Goal: Use online tool/utility: Utilize a website feature to perform a specific function

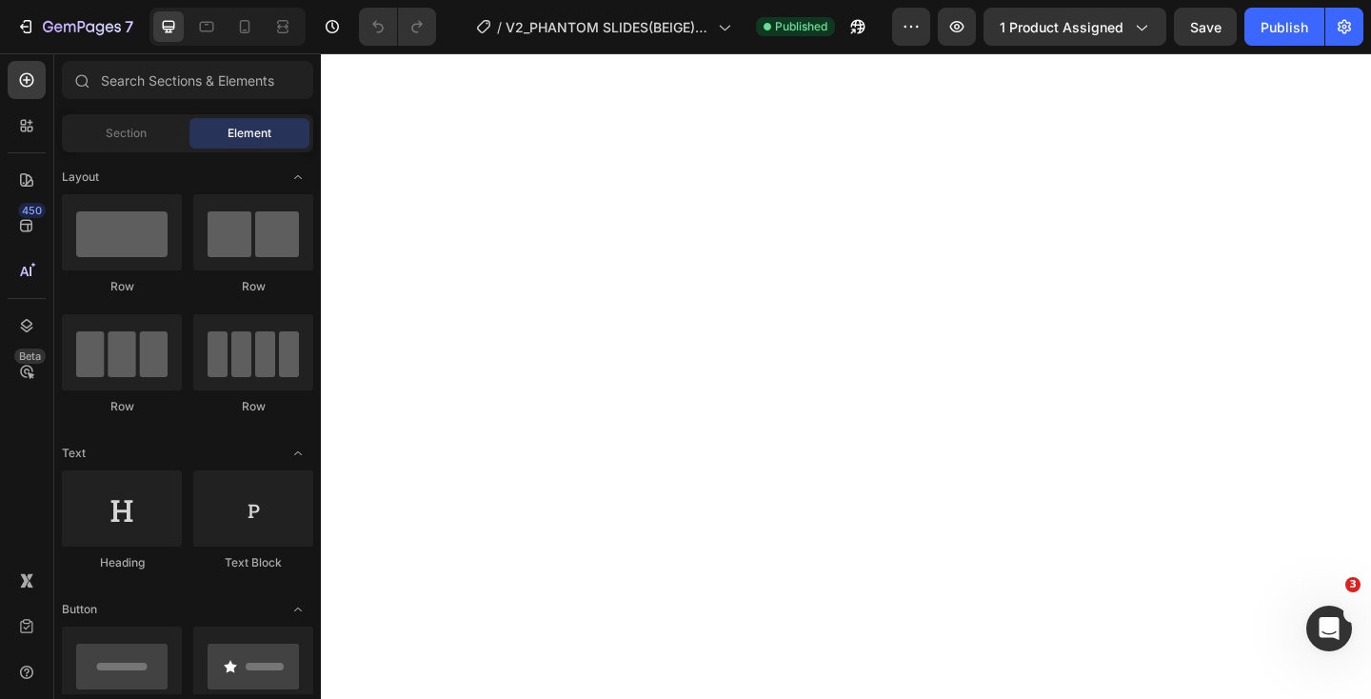
select select "EU 38-39 | US 5.5-6 | UK 5-5.5"
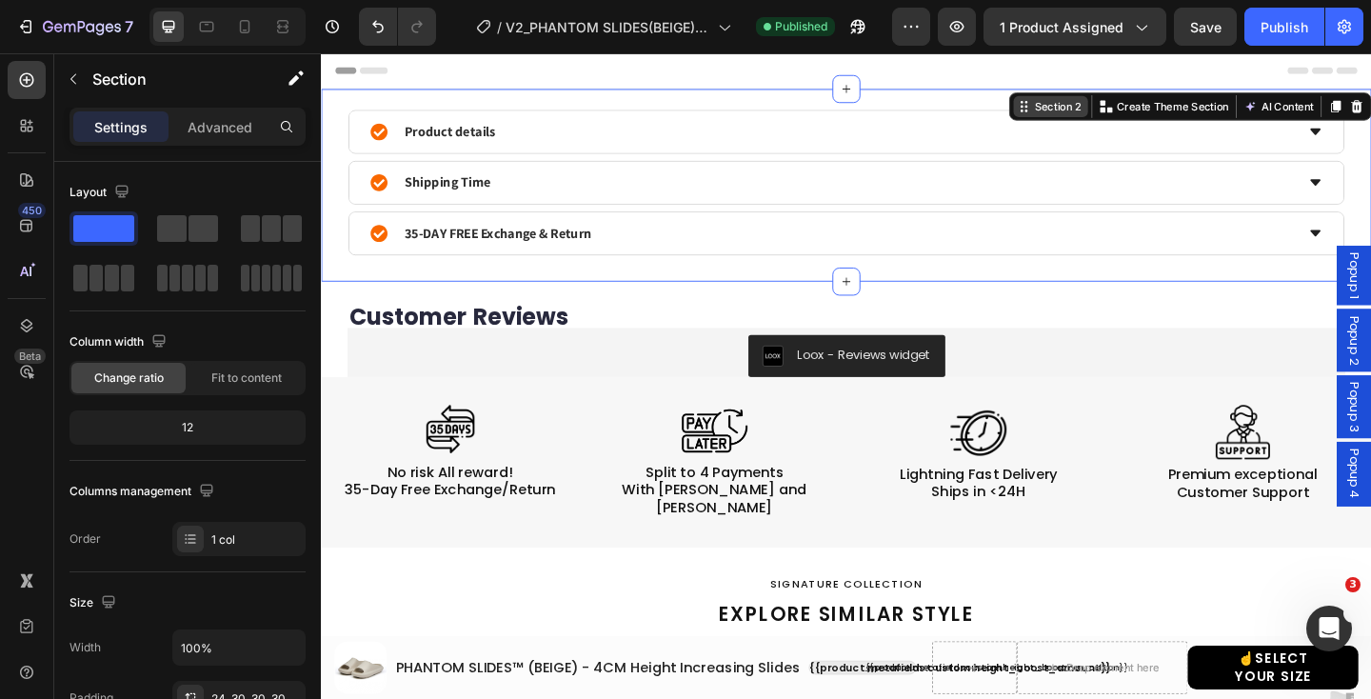
click at [1370, 96] on div "Section 2 Create Theme Section AI Content Write with GemAI What would you like …" at bounding box center [1266, 111] width 394 height 30
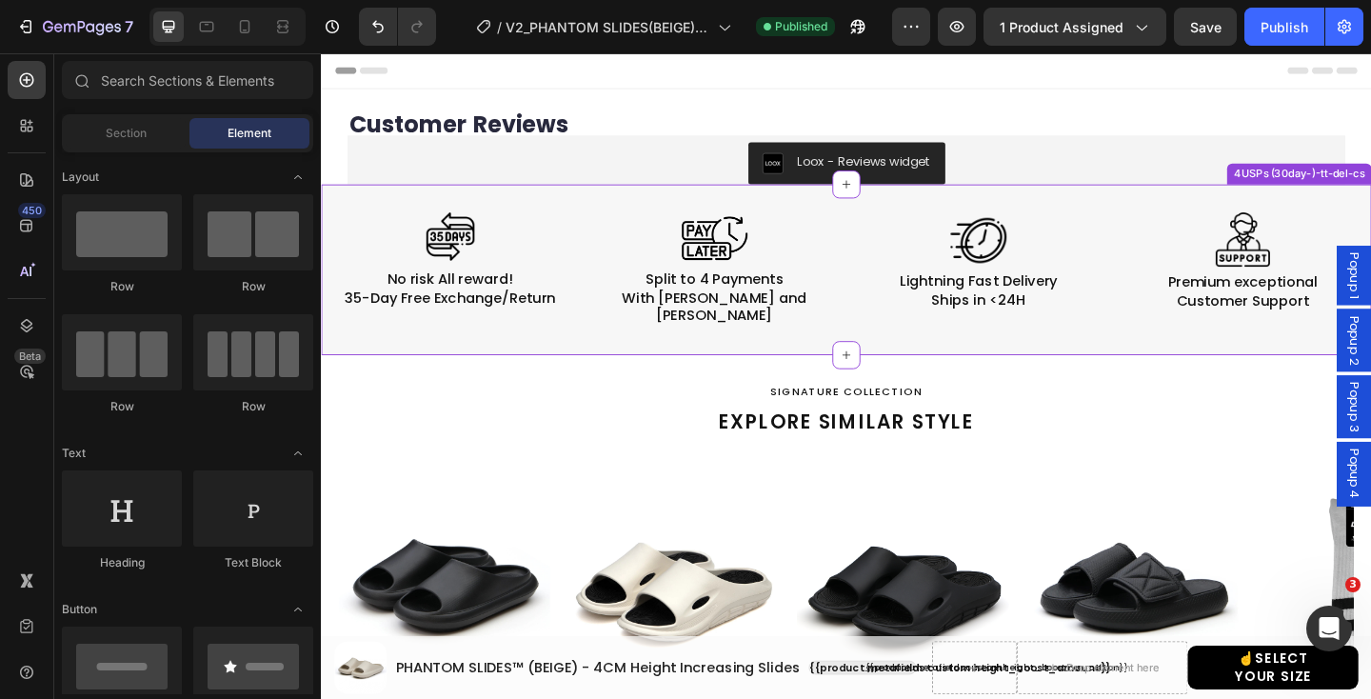
click at [1349, 187] on div "4USPs (30day-)-tt-del-cs" at bounding box center [1385, 184] width 150 height 17
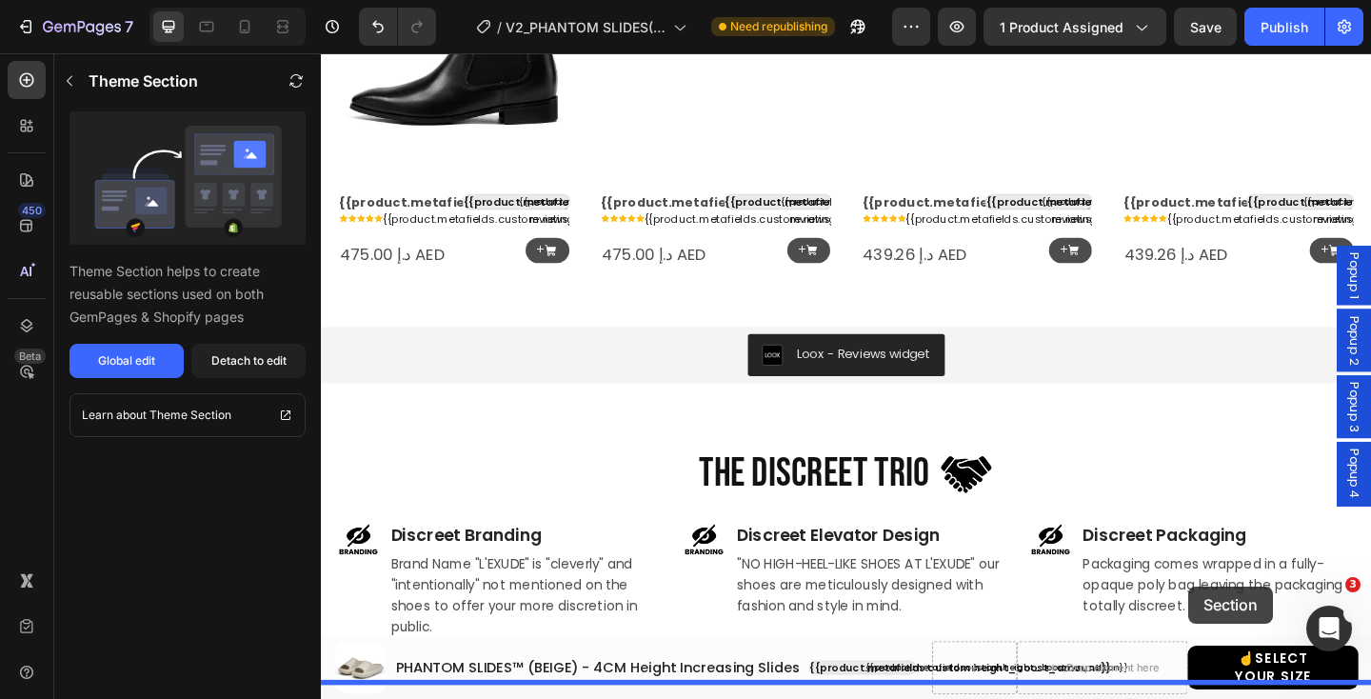
scroll to position [1459, 0]
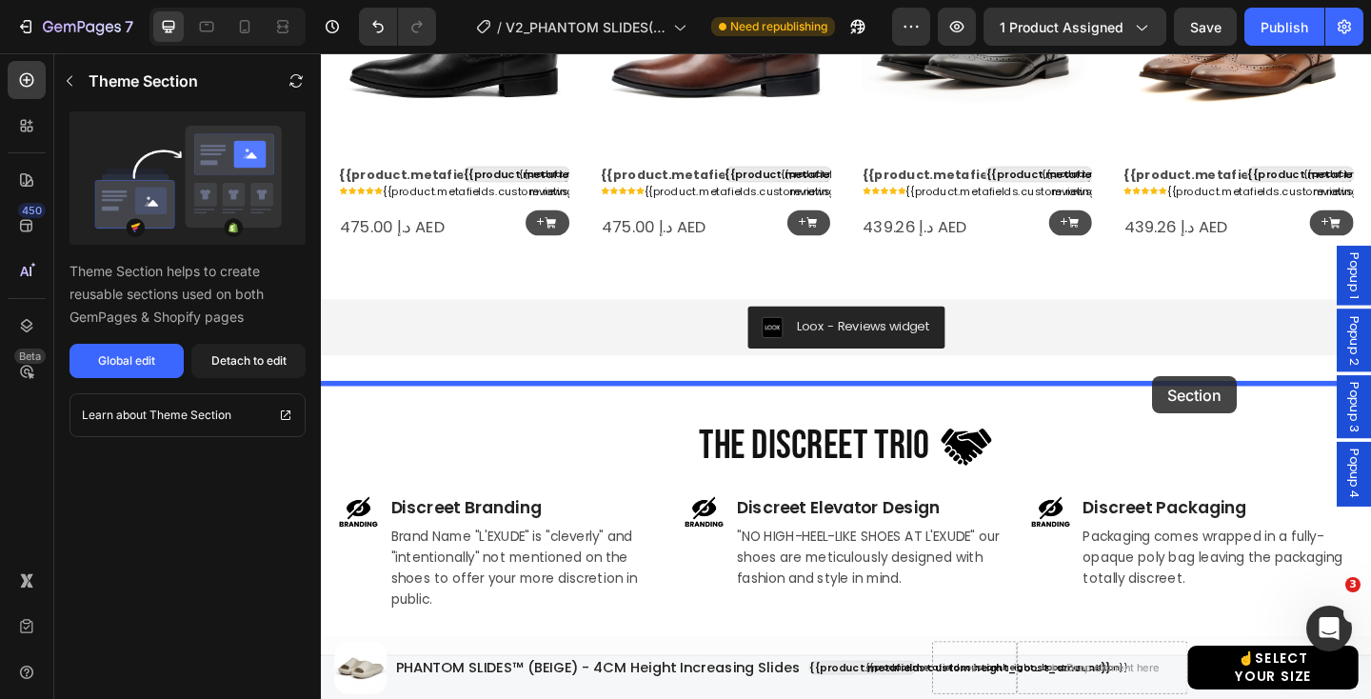
drag, startPoint x: 1273, startPoint y: 178, endPoint x: 1226, endPoint y: 406, distance: 232.5
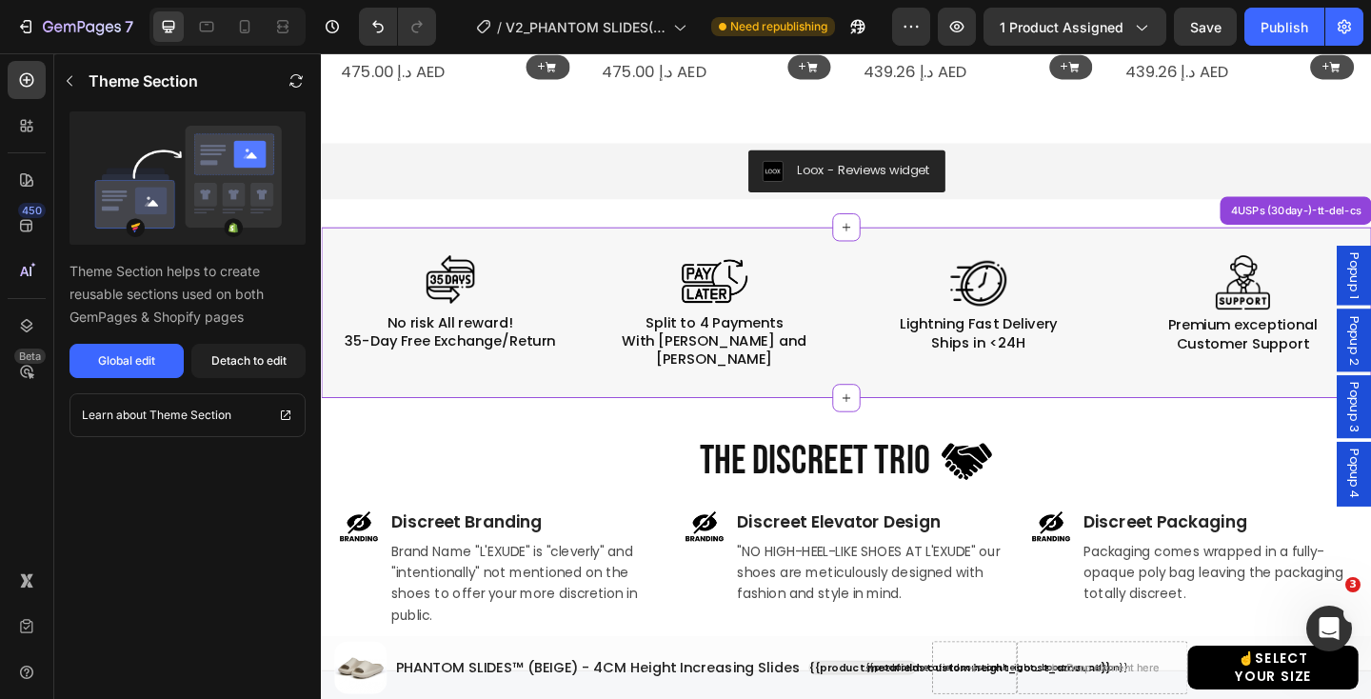
scroll to position [1289, 0]
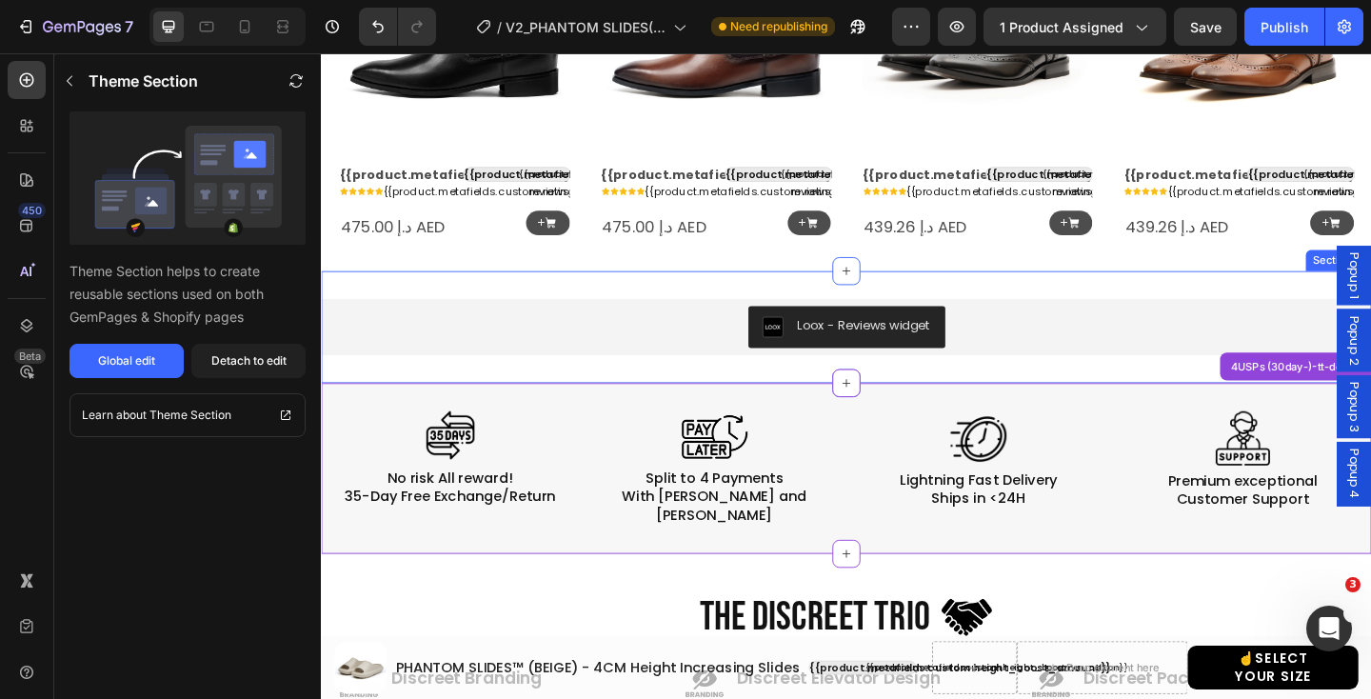
click at [1291, 303] on div "Loox - Reviews widget Loox Section 10" at bounding box center [892, 351] width 1143 height 122
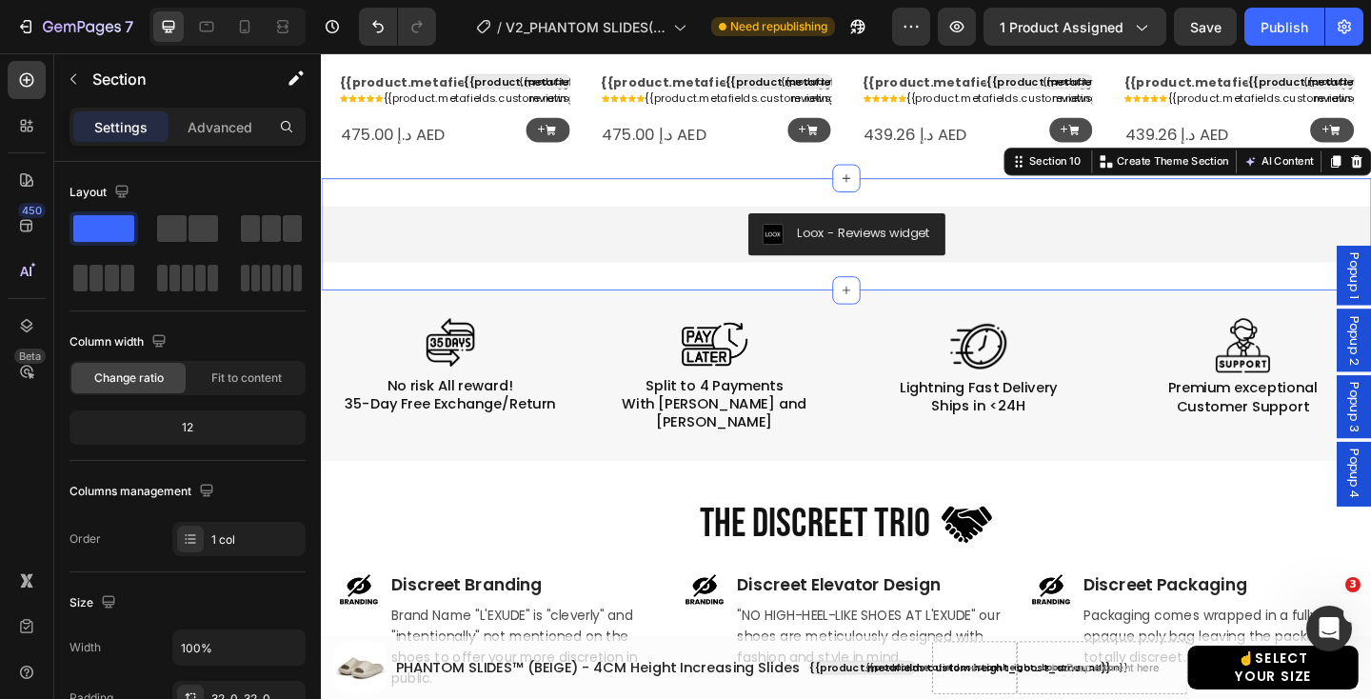
scroll to position [1392, 0]
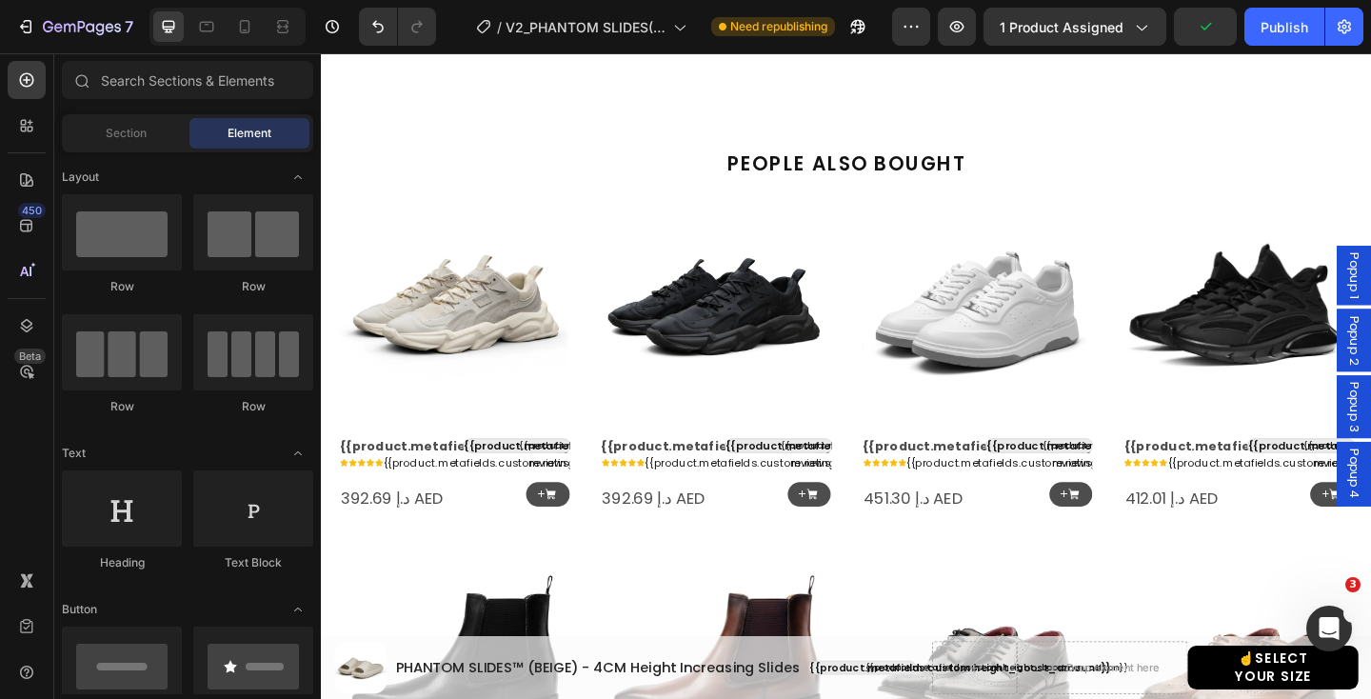
scroll to position [1122, 0]
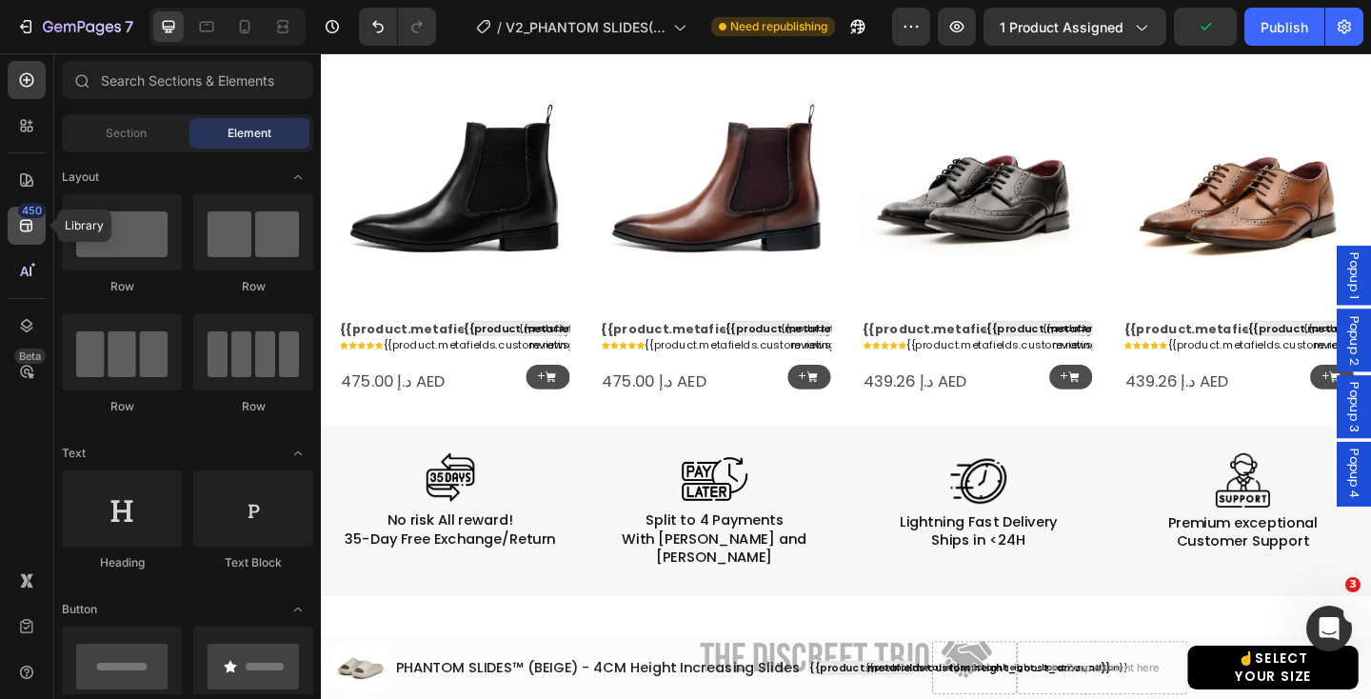
click at [30, 224] on icon at bounding box center [26, 226] width 12 height 12
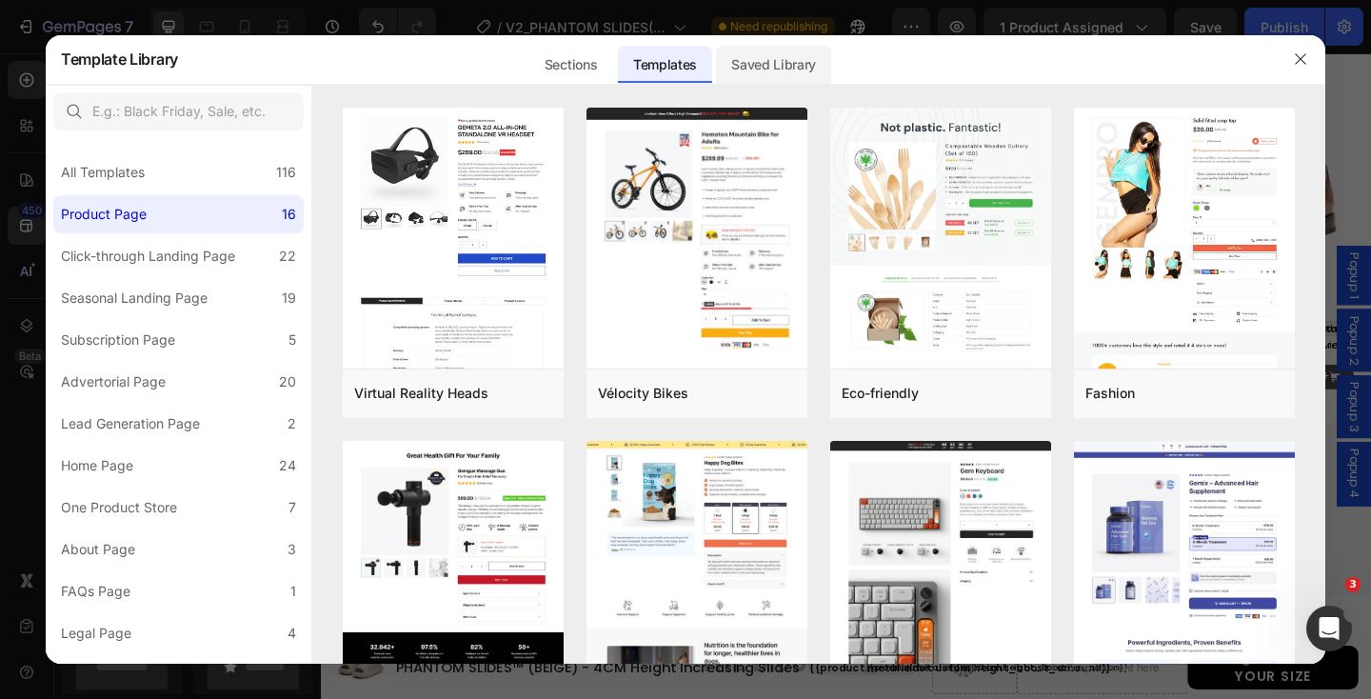
click at [775, 62] on div "Saved Library" at bounding box center [773, 65] width 115 height 38
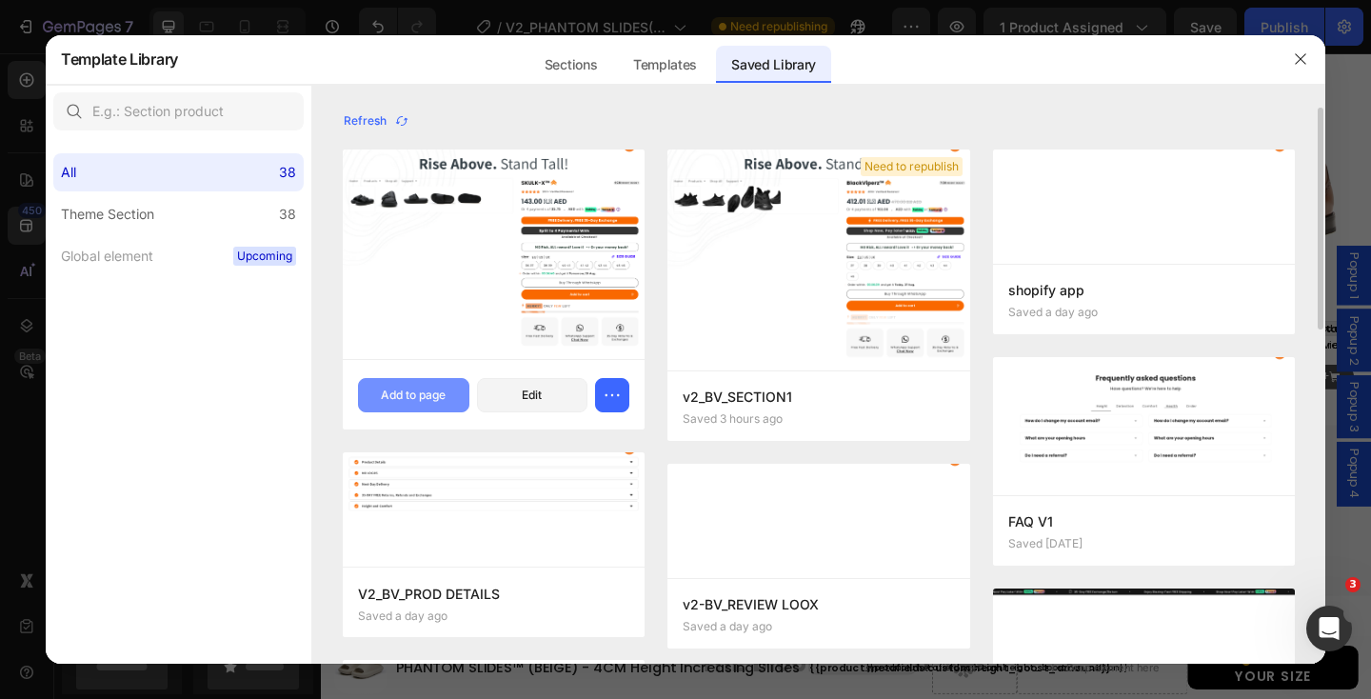
click at [399, 389] on div "Add to page" at bounding box center [413, 395] width 65 height 17
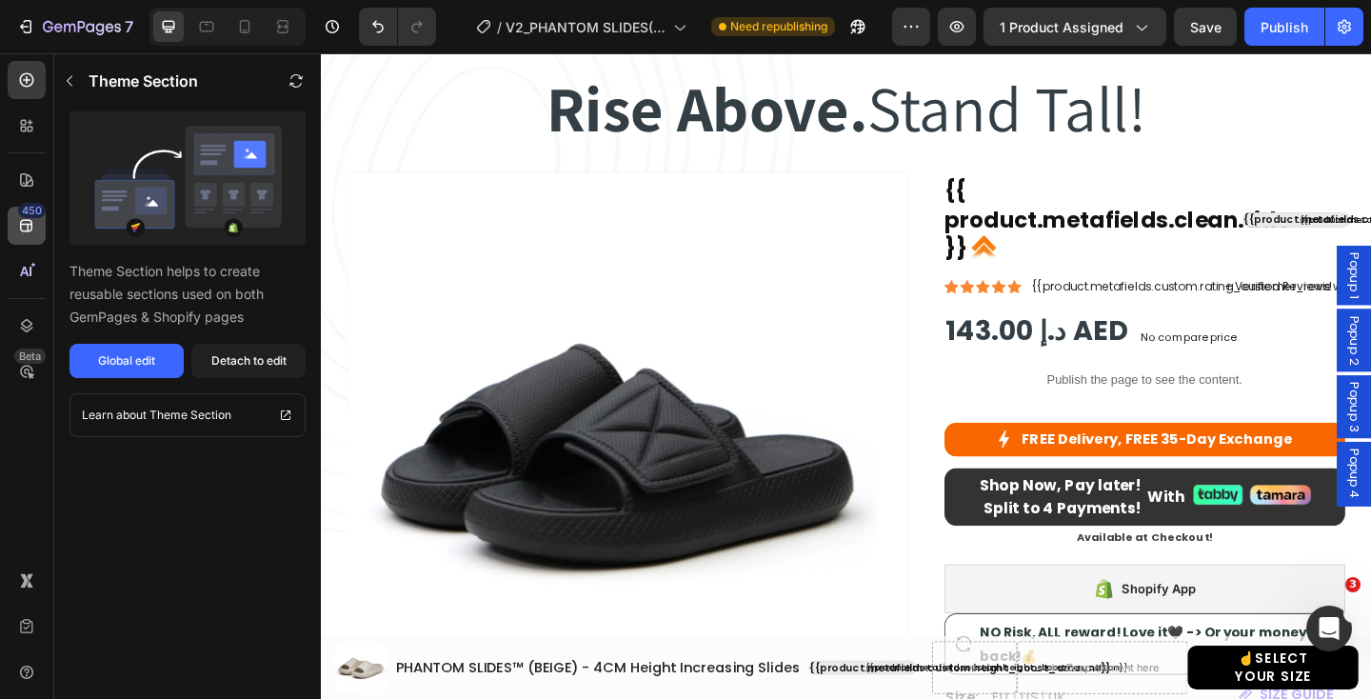
scroll to position [2842, 0]
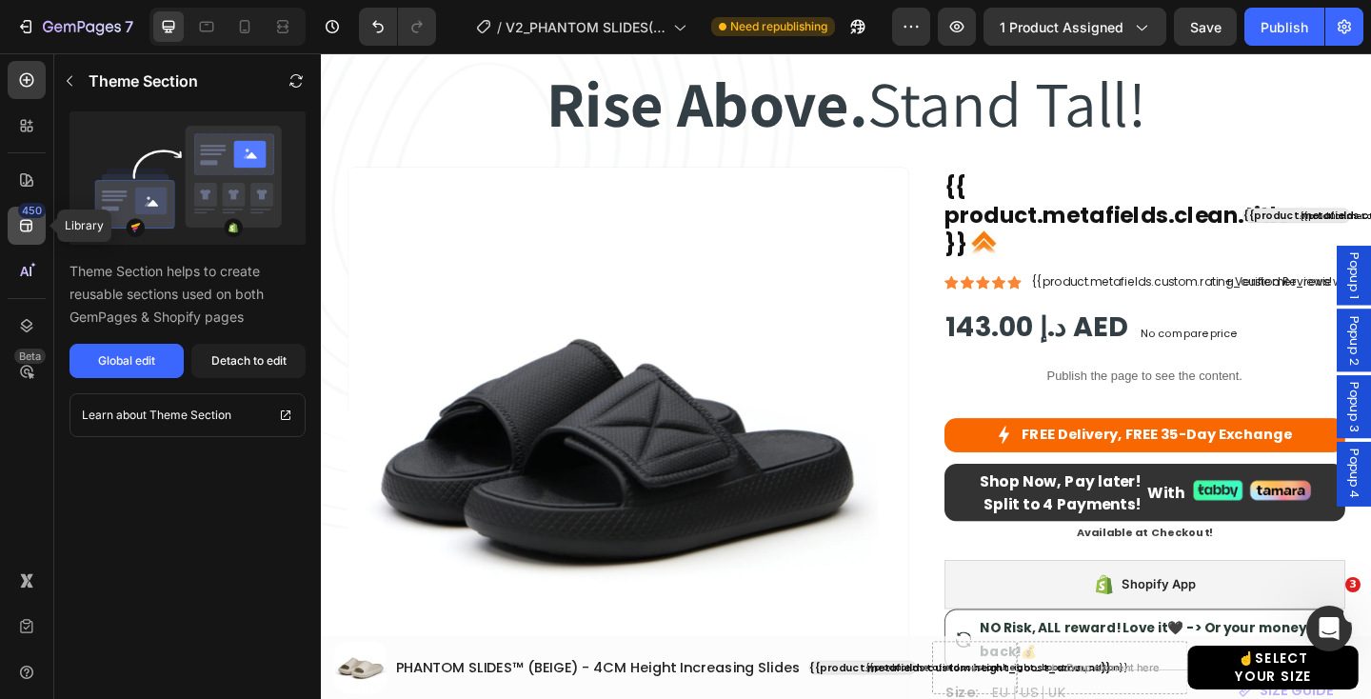
click at [30, 215] on div "450" at bounding box center [32, 210] width 28 height 15
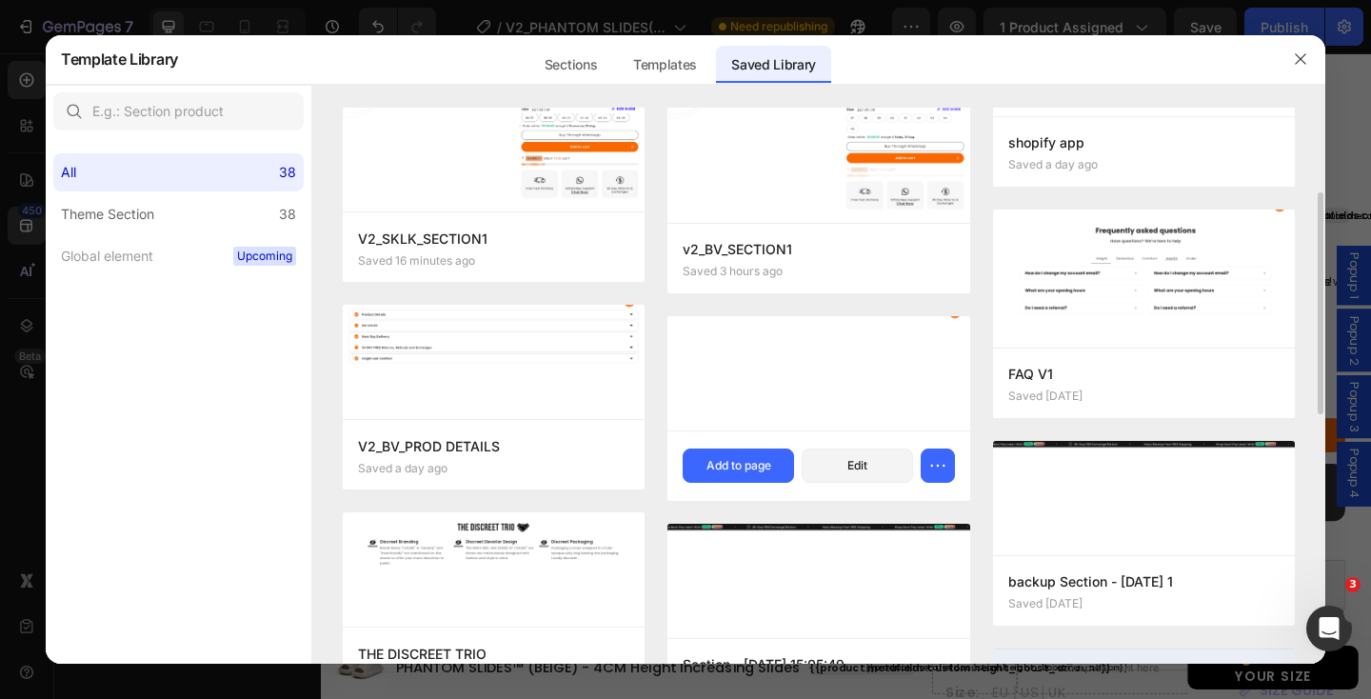
scroll to position [172, 0]
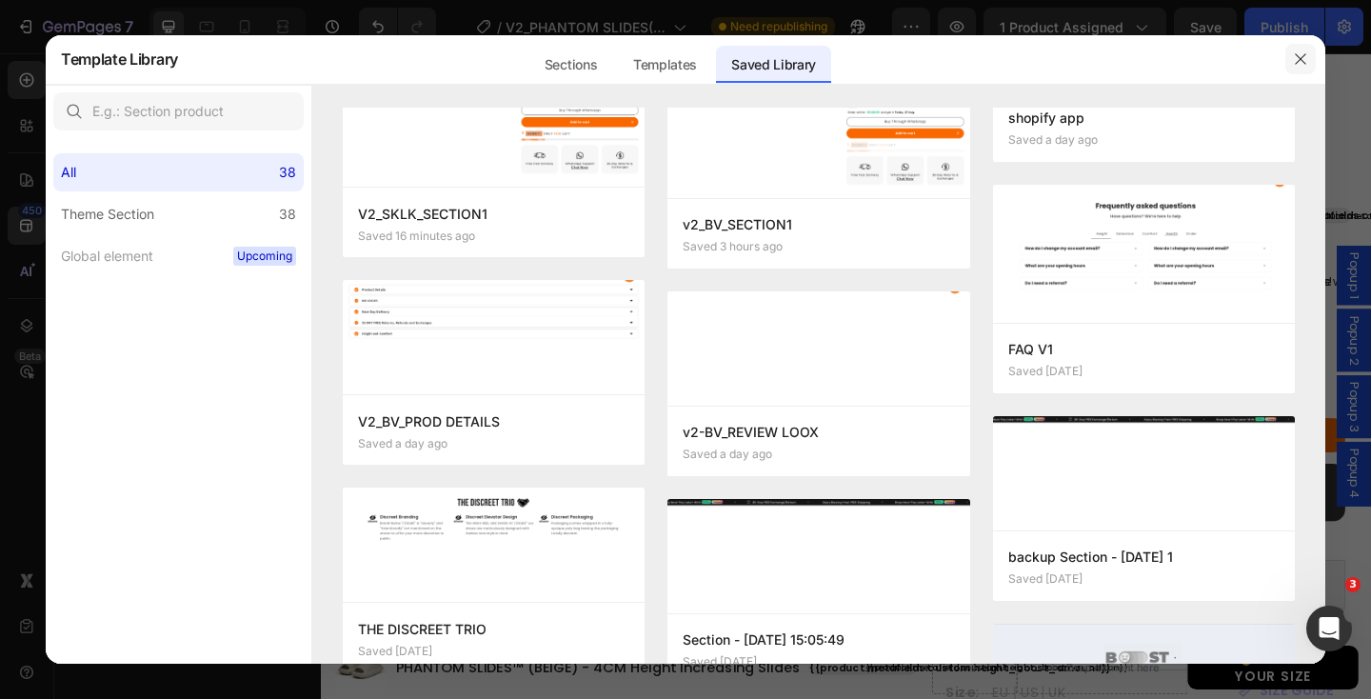
click at [1304, 58] on icon "button" at bounding box center [1300, 58] width 15 height 15
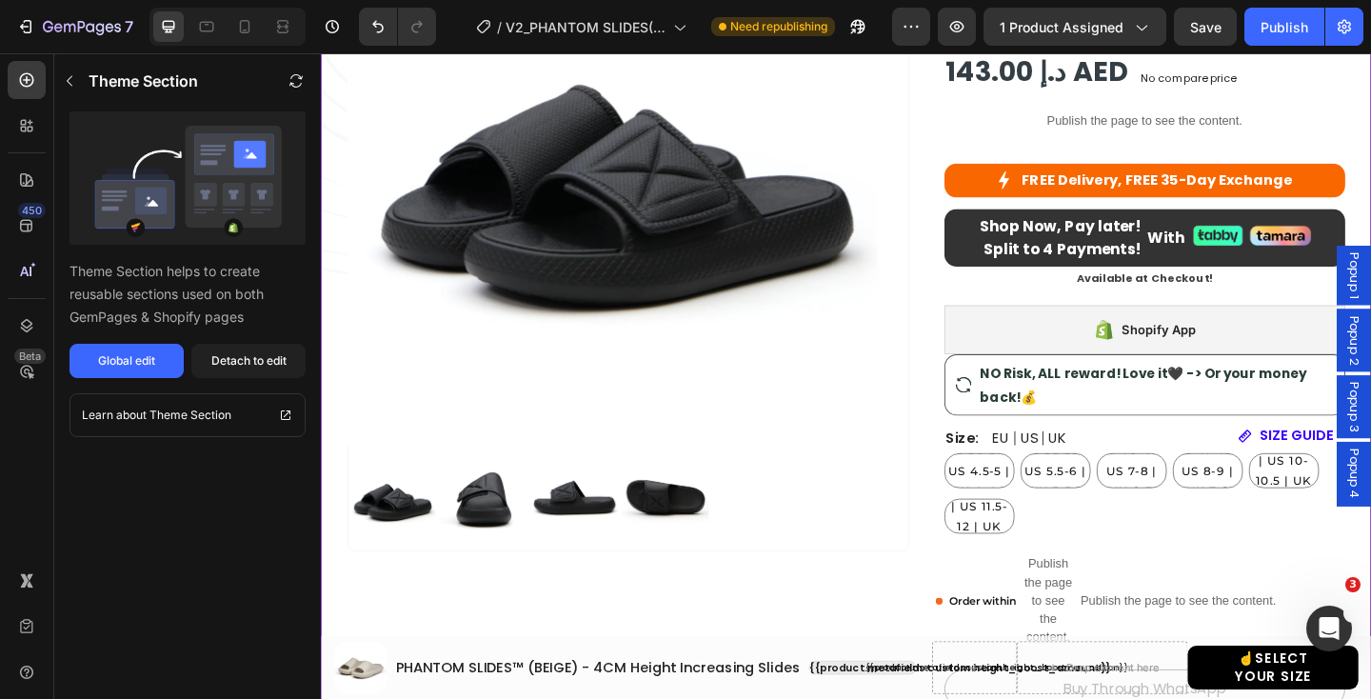
scroll to position [2478, 0]
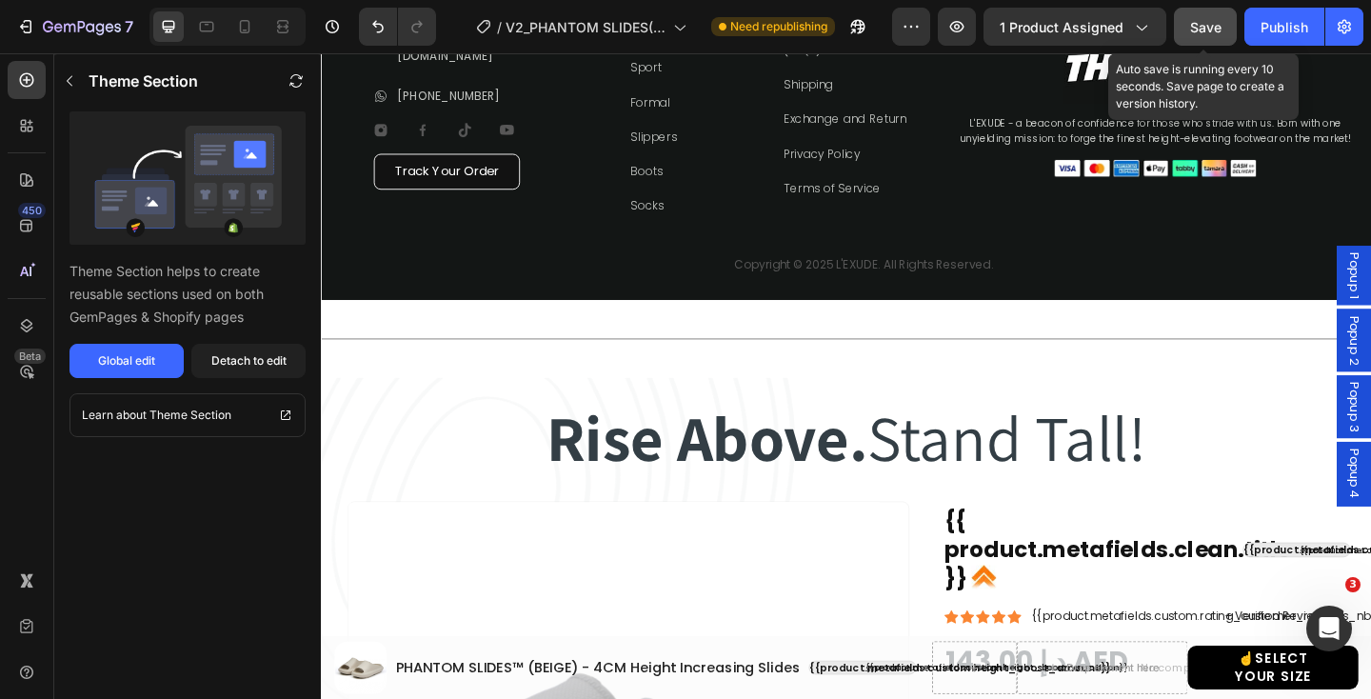
click at [1200, 20] on span "Save" at bounding box center [1205, 27] width 31 height 16
